Goal: Task Accomplishment & Management: Manage account settings

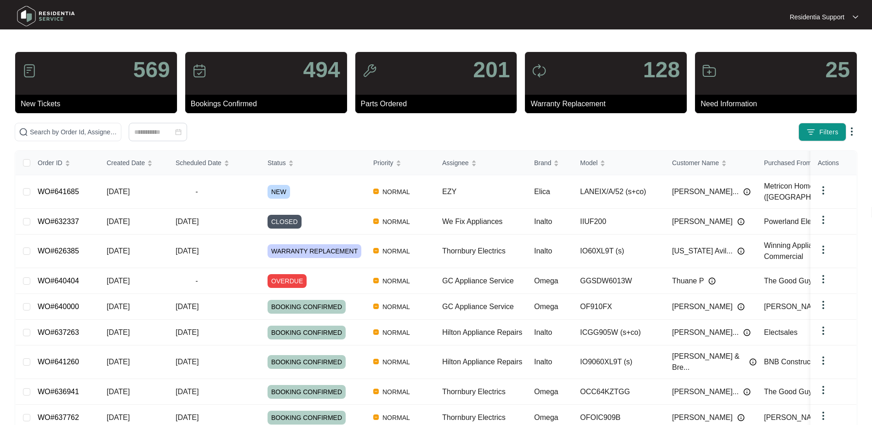
click at [799, 15] on p "Residentia Support" at bounding box center [817, 16] width 55 height 9
click at [818, 52] on p "Log Out" at bounding box center [831, 48] width 39 height 9
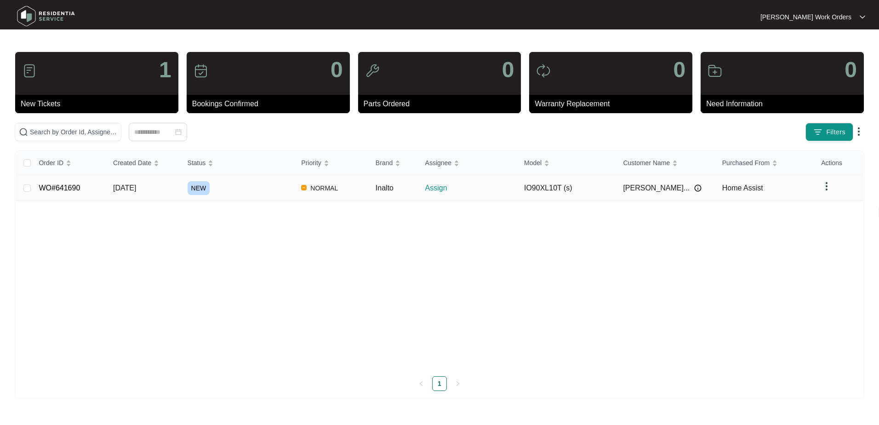
click at [157, 190] on div "Order ID Created Date Status Priority Brand Assignee Model Customer Name Purcha…" at bounding box center [440, 271] width 848 height 240
click at [553, 190] on td "IO90XL10T (s)" at bounding box center [566, 188] width 99 height 26
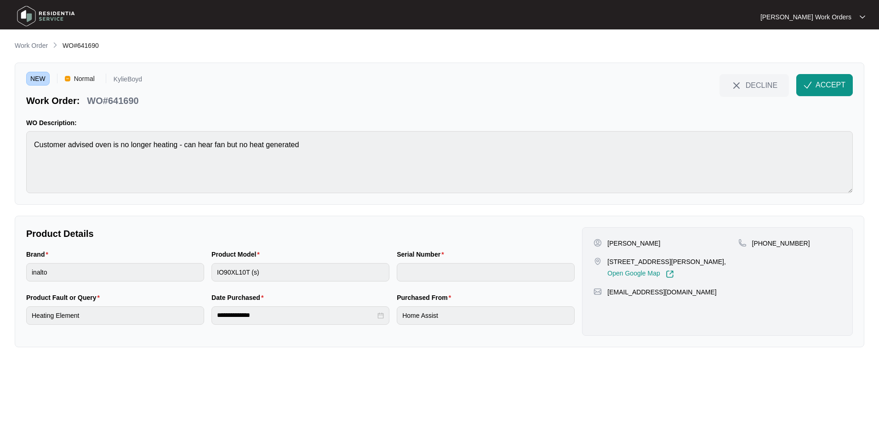
click at [826, 89] on span "ACCEPT" at bounding box center [831, 85] width 30 height 11
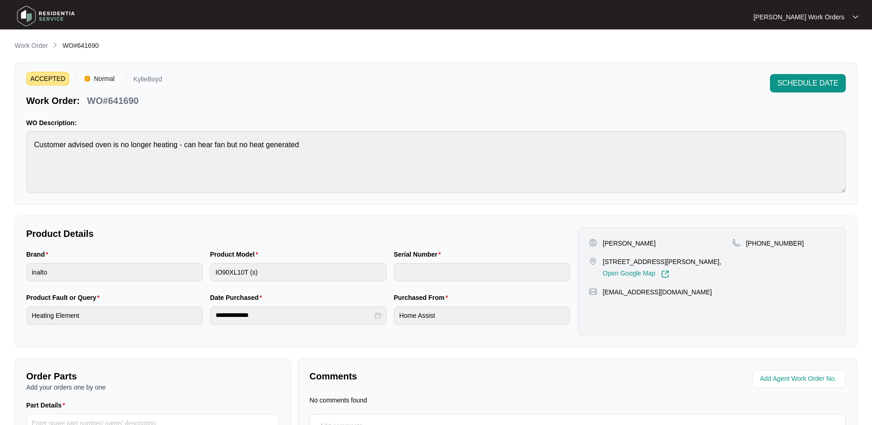
click at [810, 73] on div "ACCEPTED Normal KylieBoyd Work Order: WO#641690 SCHEDULE DATE WO Description: C…" at bounding box center [436, 134] width 843 height 142
click at [813, 80] on span "SCHEDULE DATE" at bounding box center [807, 83] width 61 height 11
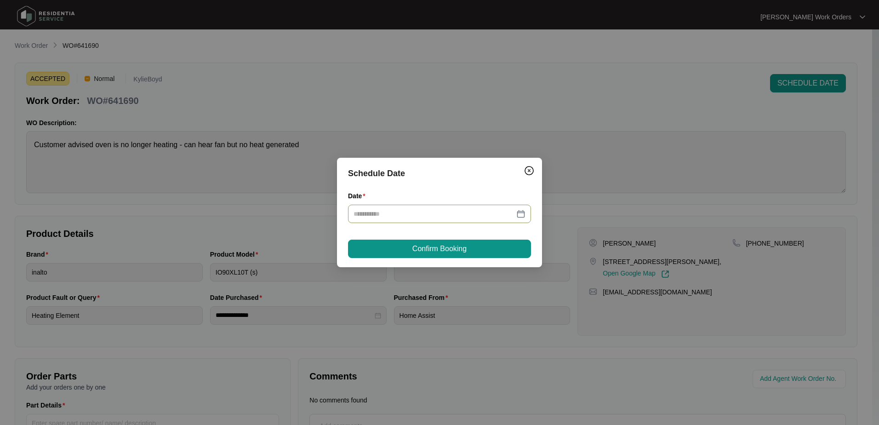
click at [515, 212] on div at bounding box center [440, 214] width 172 height 10
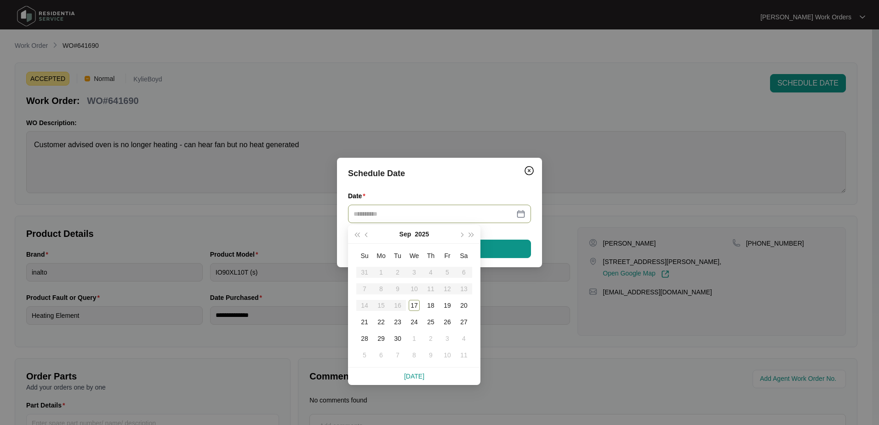
type input "**********"
click at [377, 321] on div "22" at bounding box center [381, 321] width 11 height 11
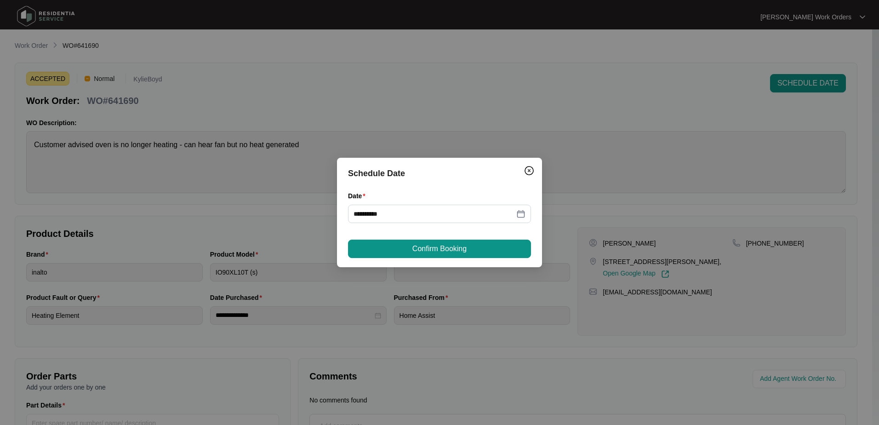
click at [454, 251] on span "Confirm Booking" at bounding box center [439, 248] width 54 height 11
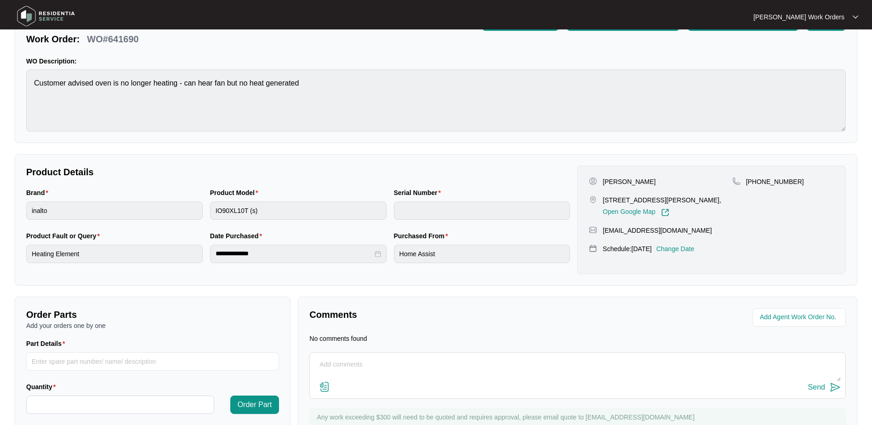
scroll to position [7, 0]
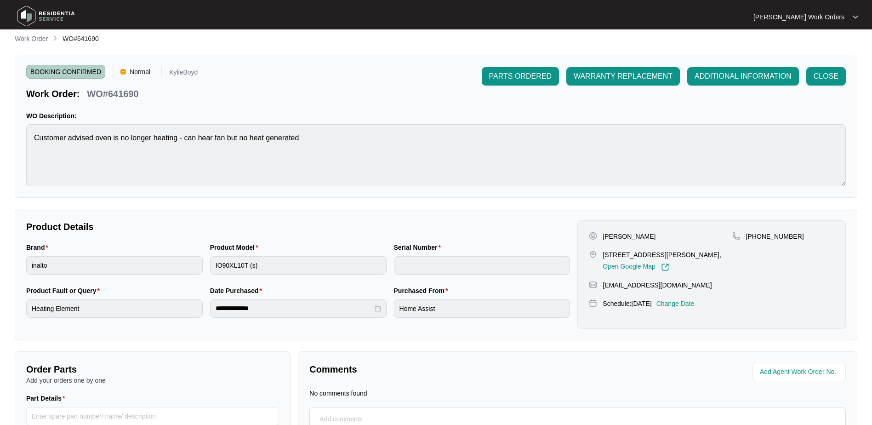
click at [52, 21] on img at bounding box center [46, 16] width 64 height 28
